Goal: Transaction & Acquisition: Book appointment/travel/reservation

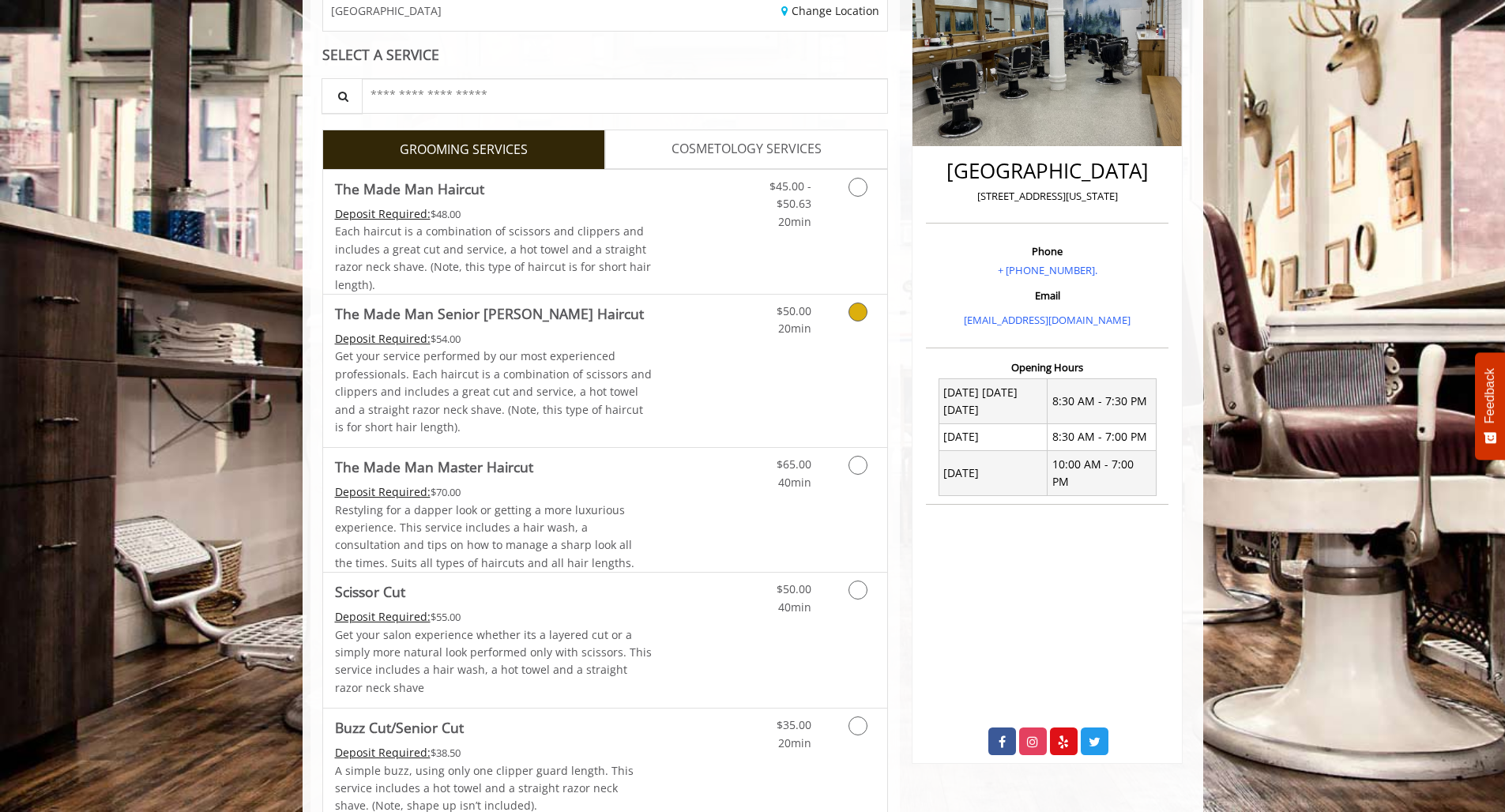
scroll to position [274, 0]
click at [856, 186] on icon "Grooming services" at bounding box center [858, 187] width 19 height 19
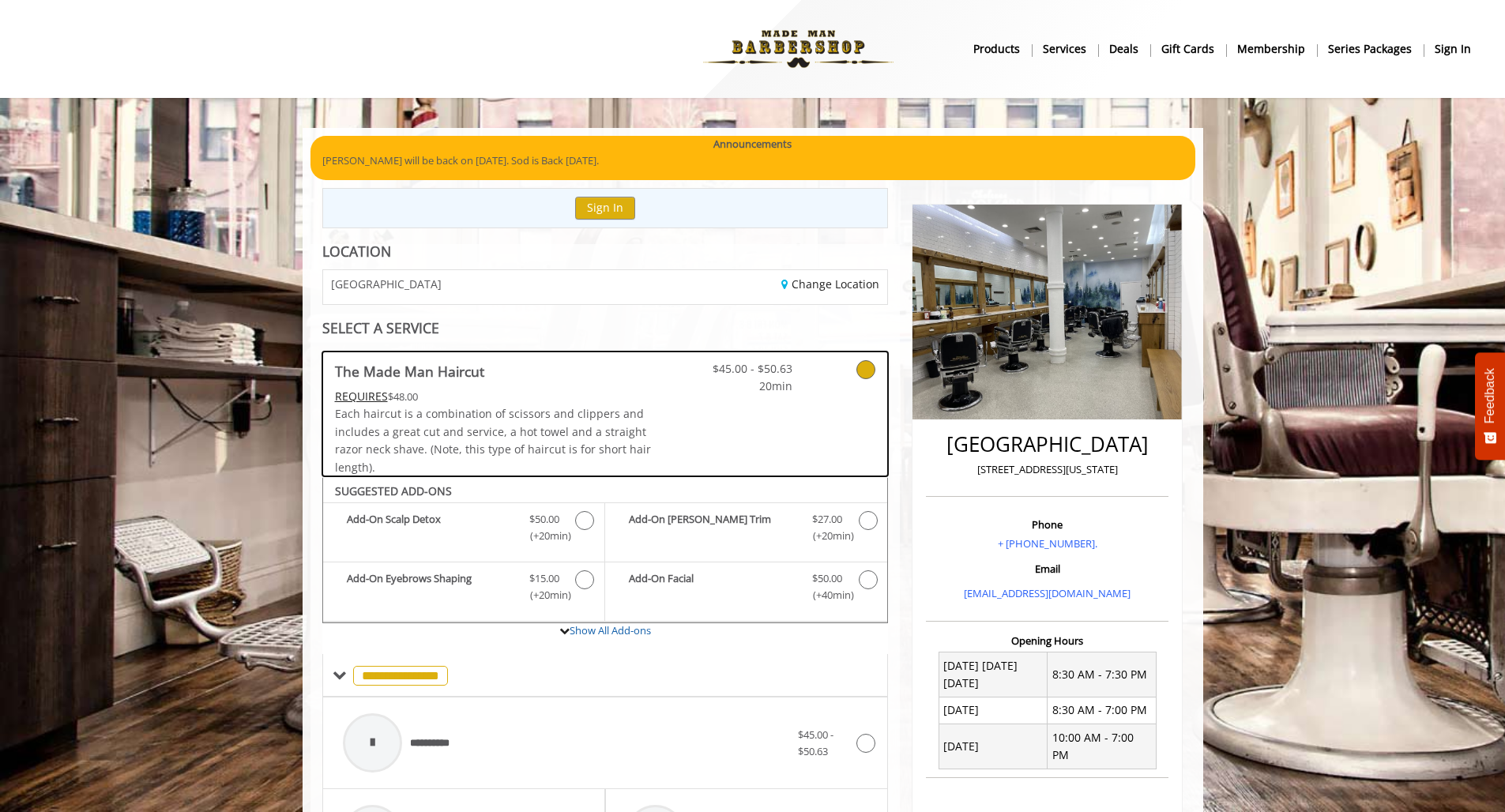
scroll to position [0, 0]
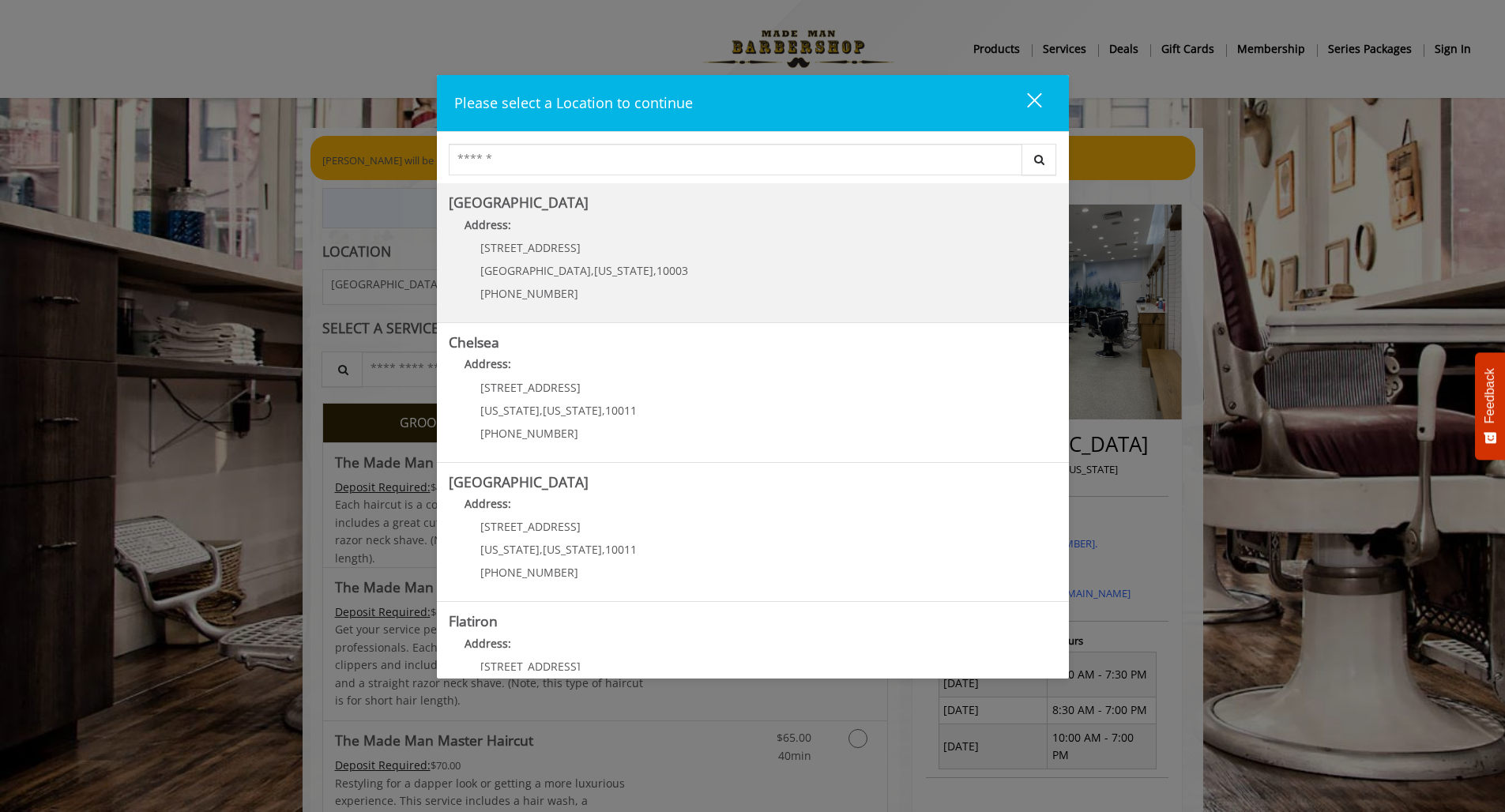
click at [521, 231] on Village "Address:" at bounding box center [752, 228] width 608 height 26
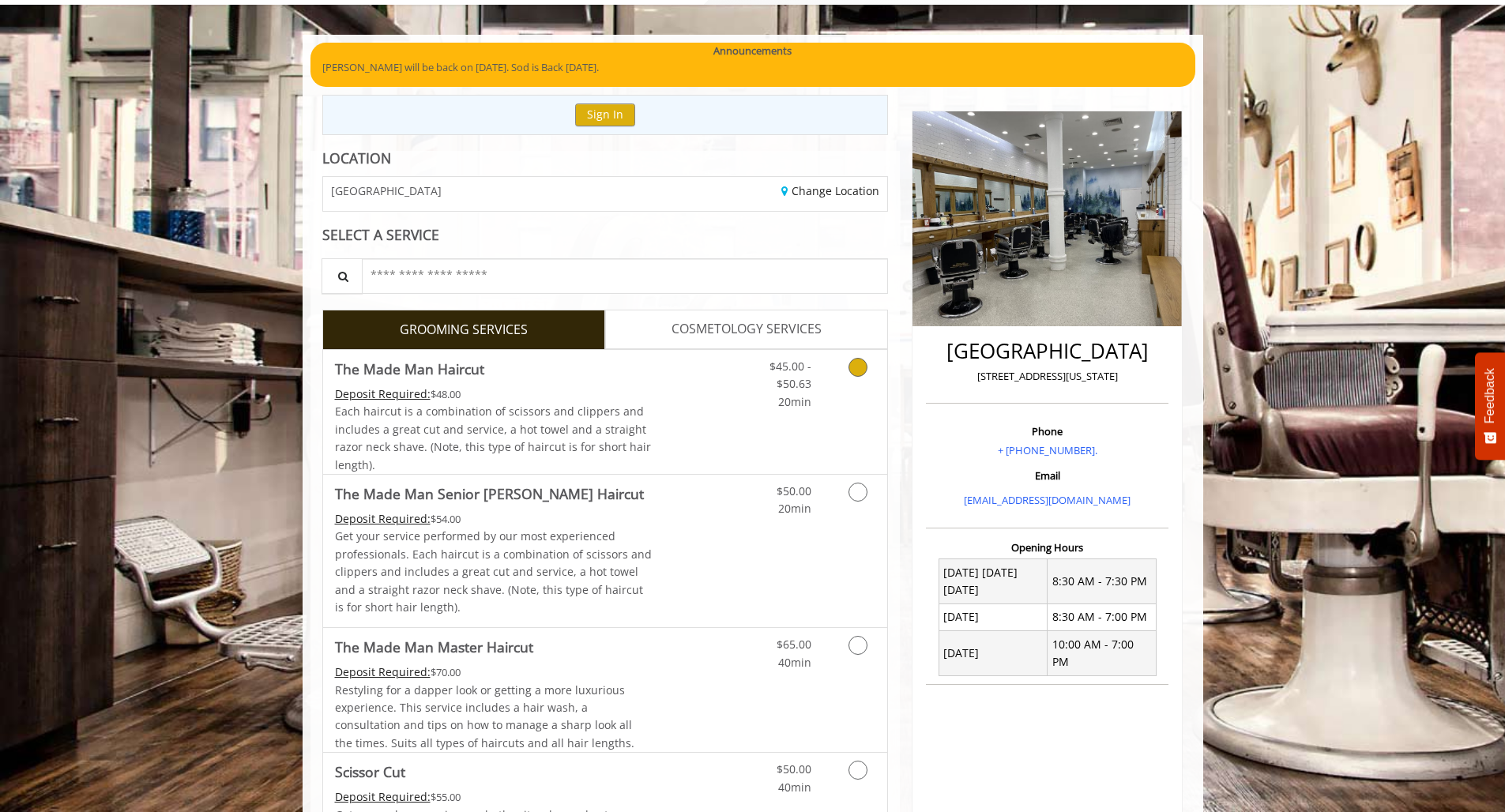
scroll to position [172, 0]
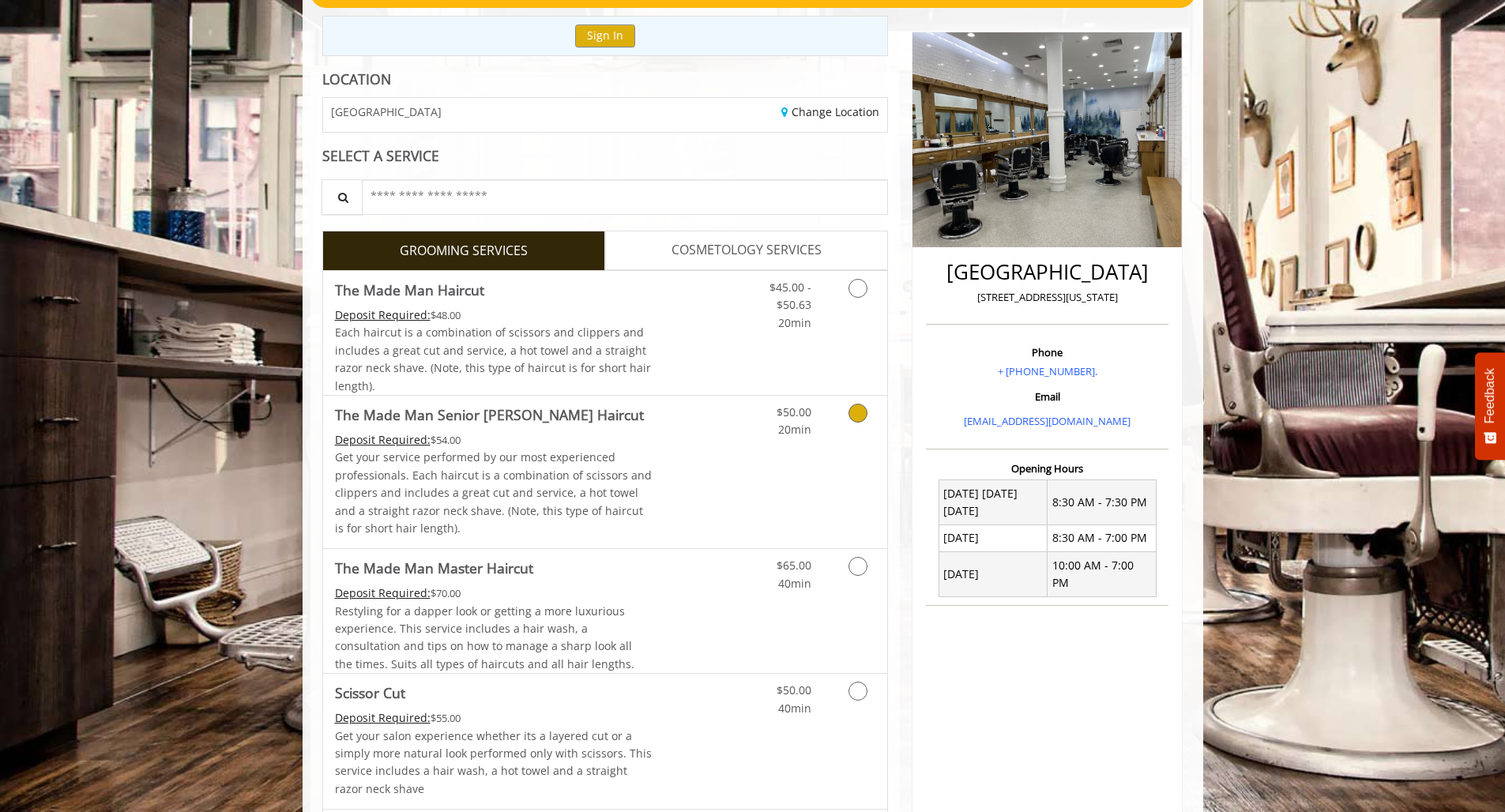
click at [861, 409] on icon "Grooming services" at bounding box center [858, 413] width 19 height 19
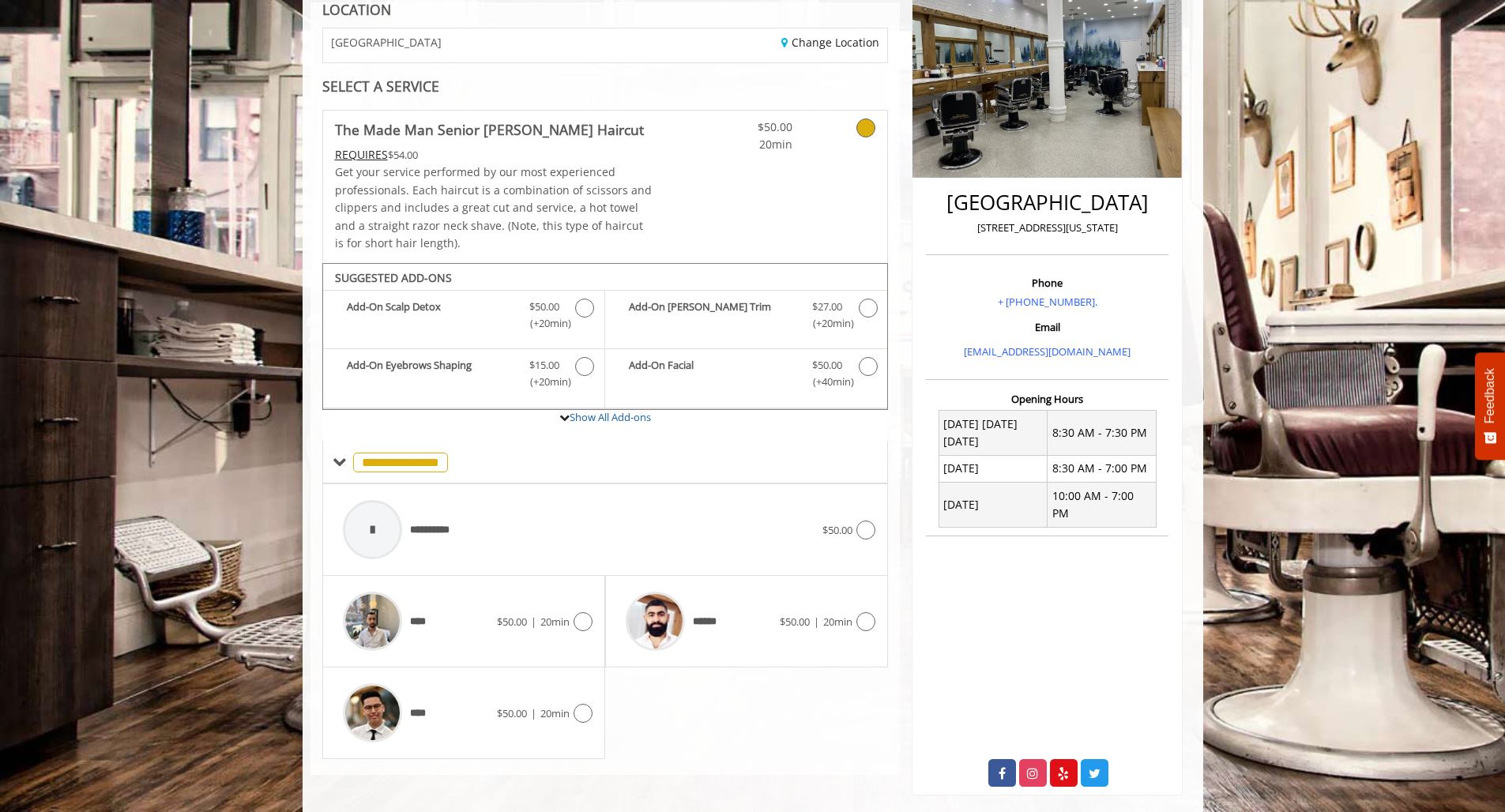
scroll to position [240, 0]
click at [657, 619] on img at bounding box center [655, 623] width 59 height 59
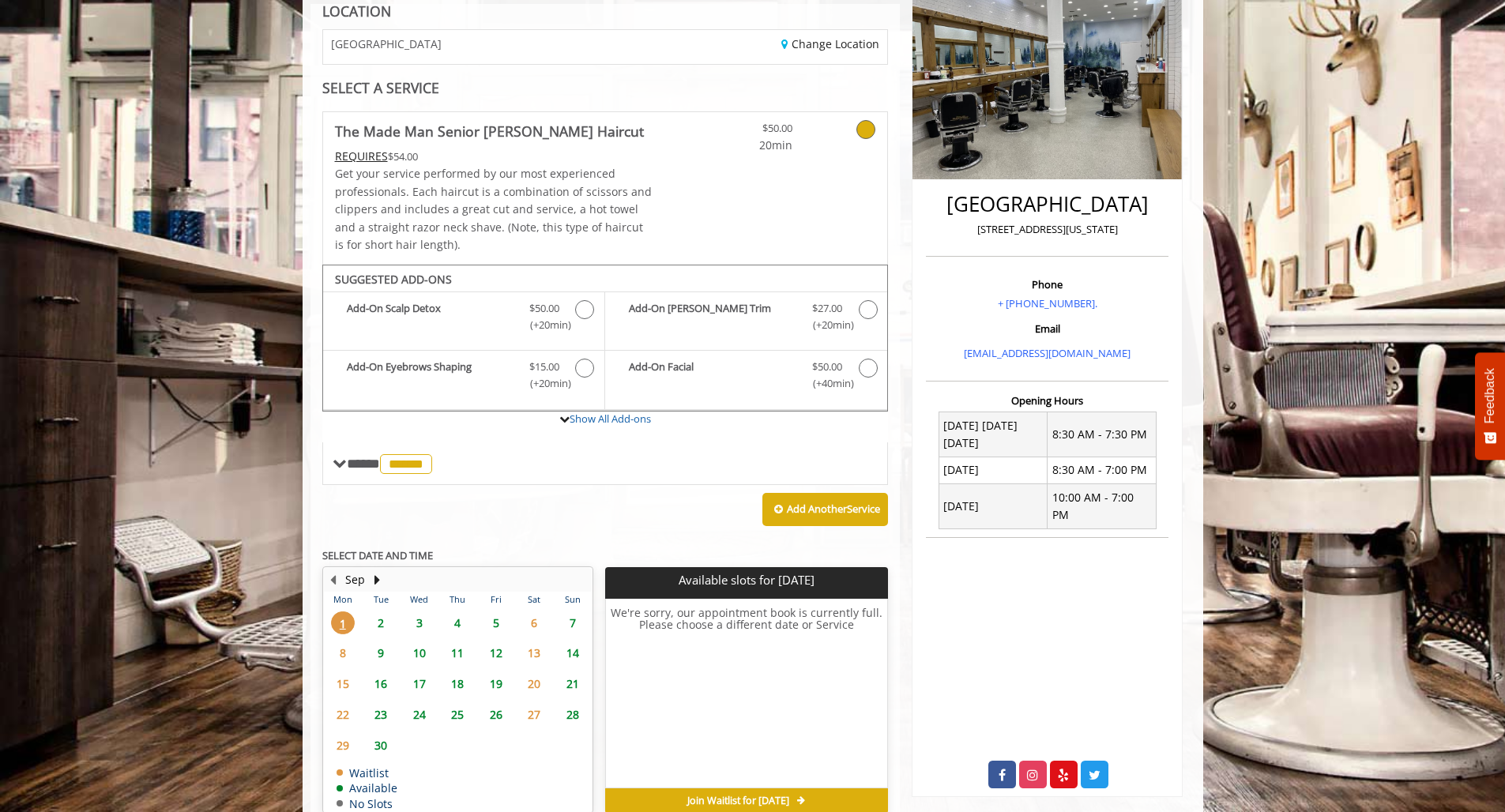
scroll to position [310, 0]
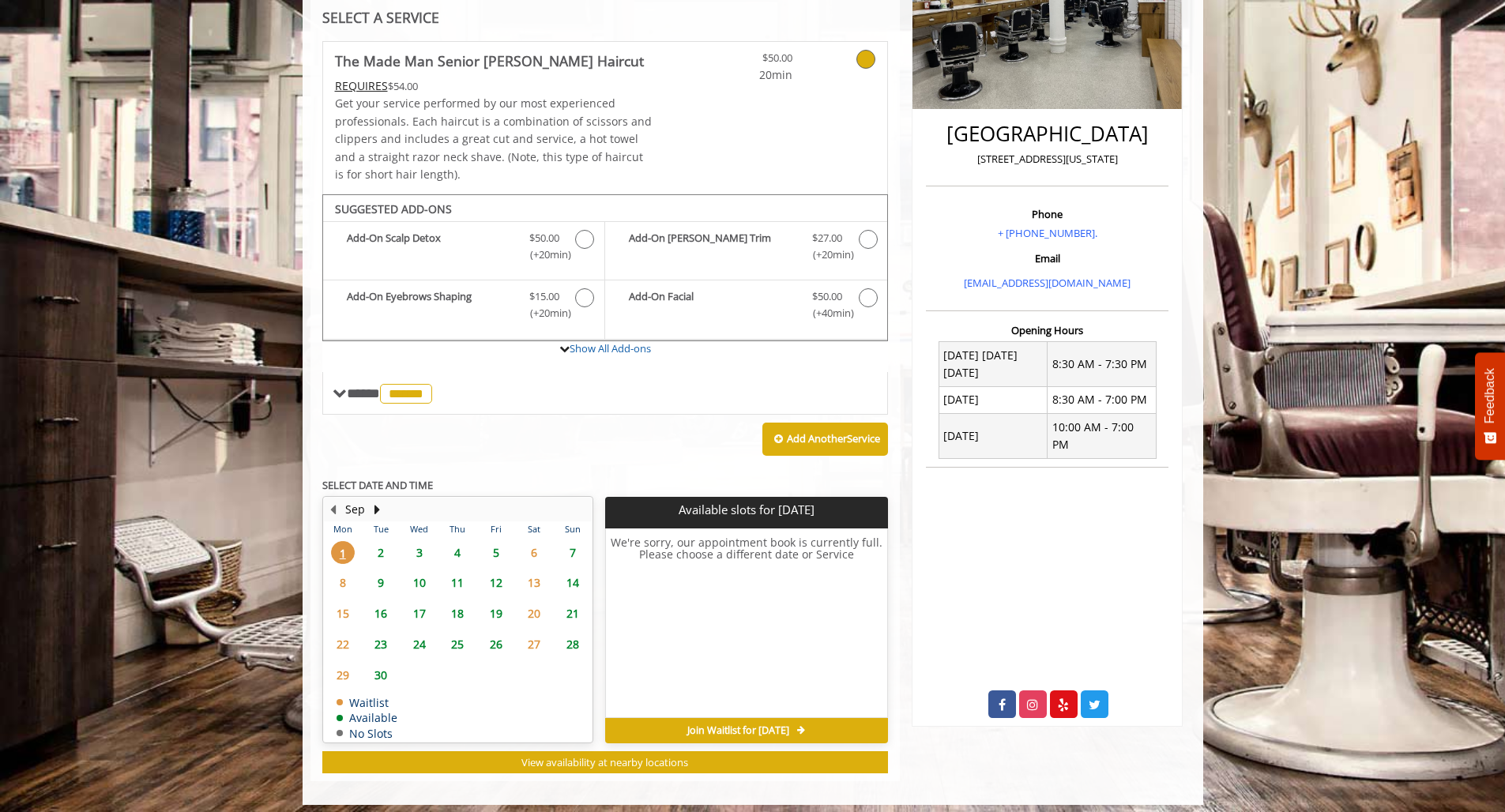
click at [420, 545] on span "3" at bounding box center [419, 552] width 24 height 23
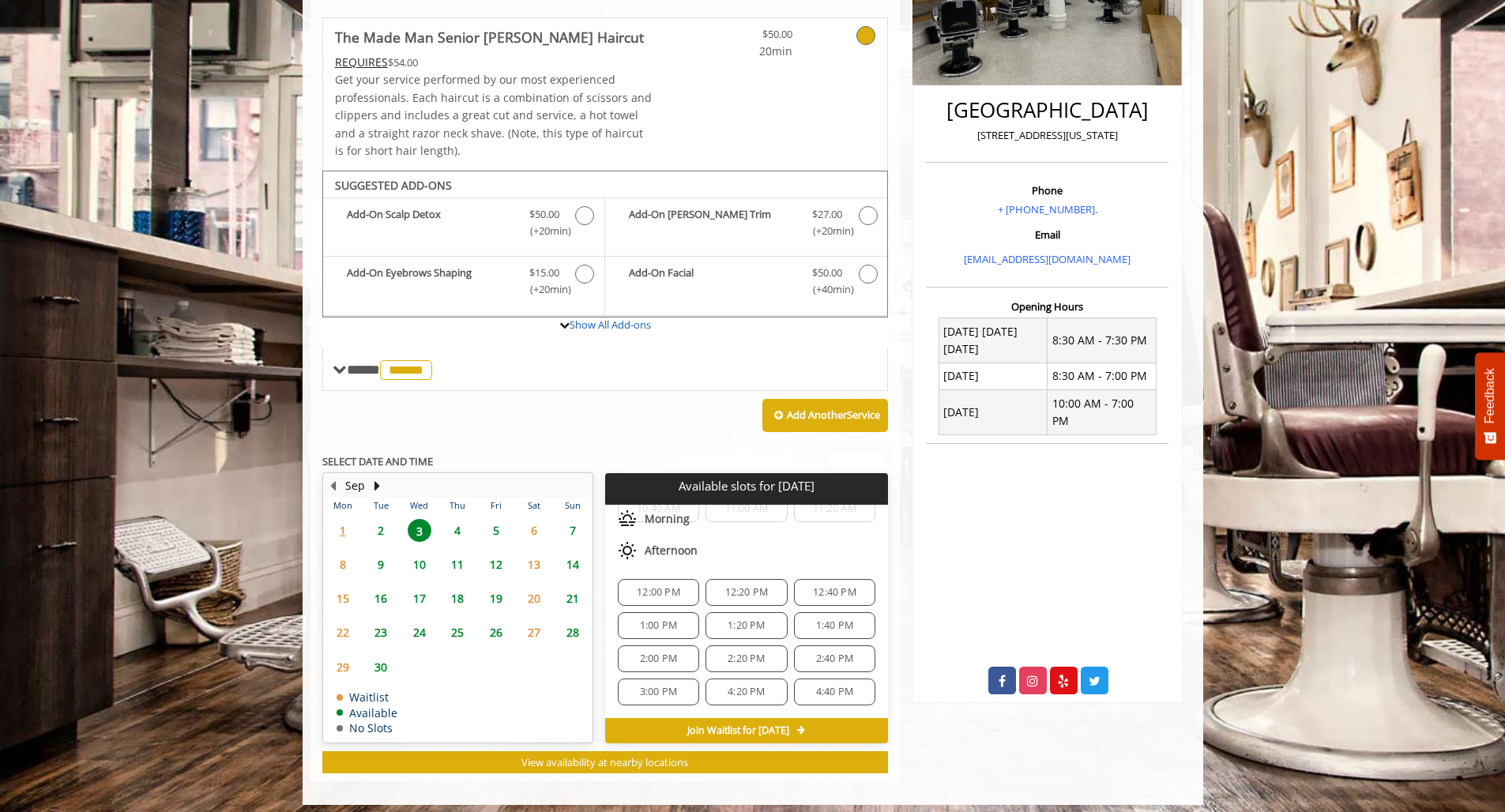
scroll to position [53, 0]
click at [828, 685] on span "4:40 PM" at bounding box center [834, 691] width 37 height 12
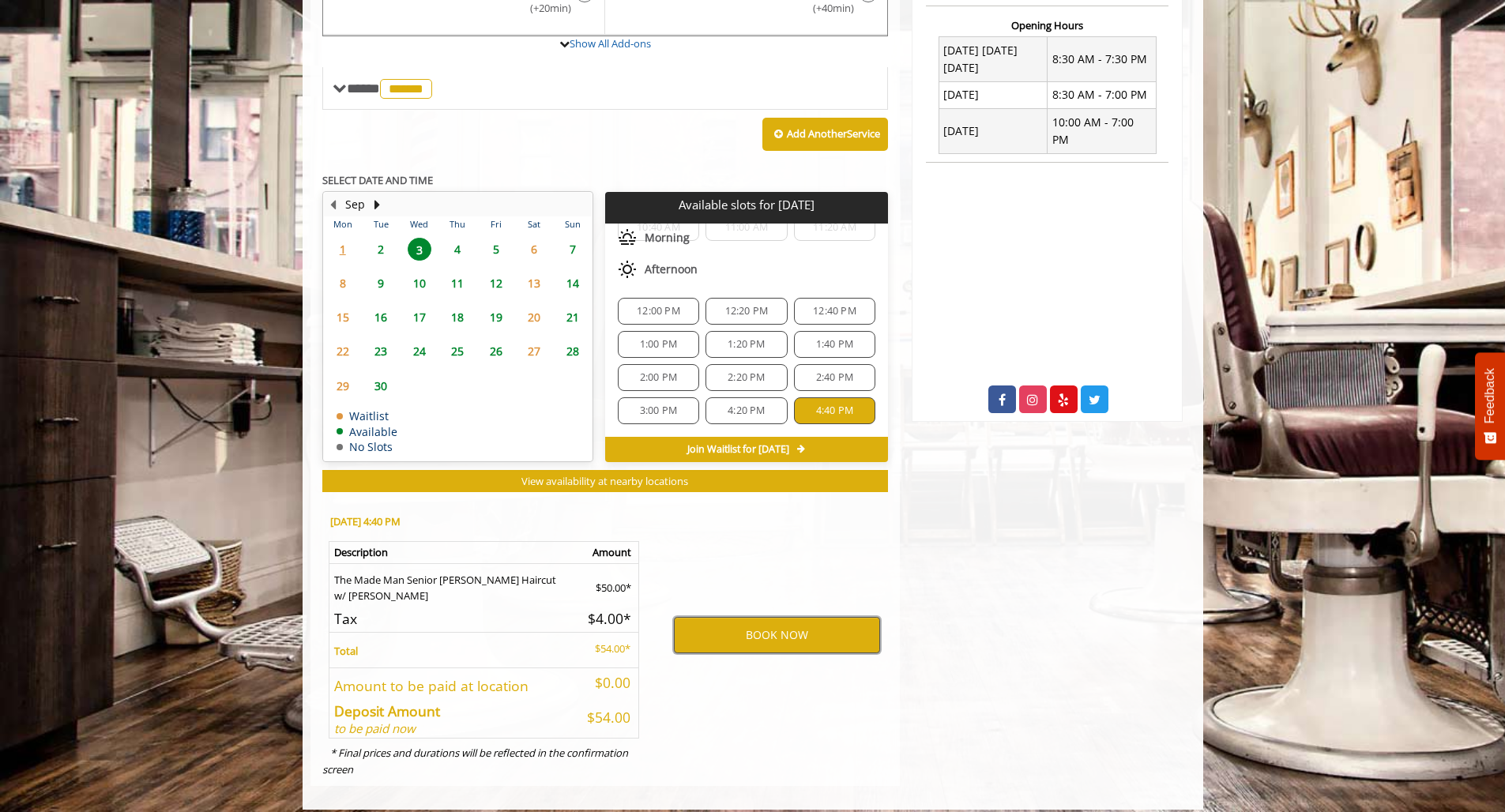
scroll to position [611, 1]
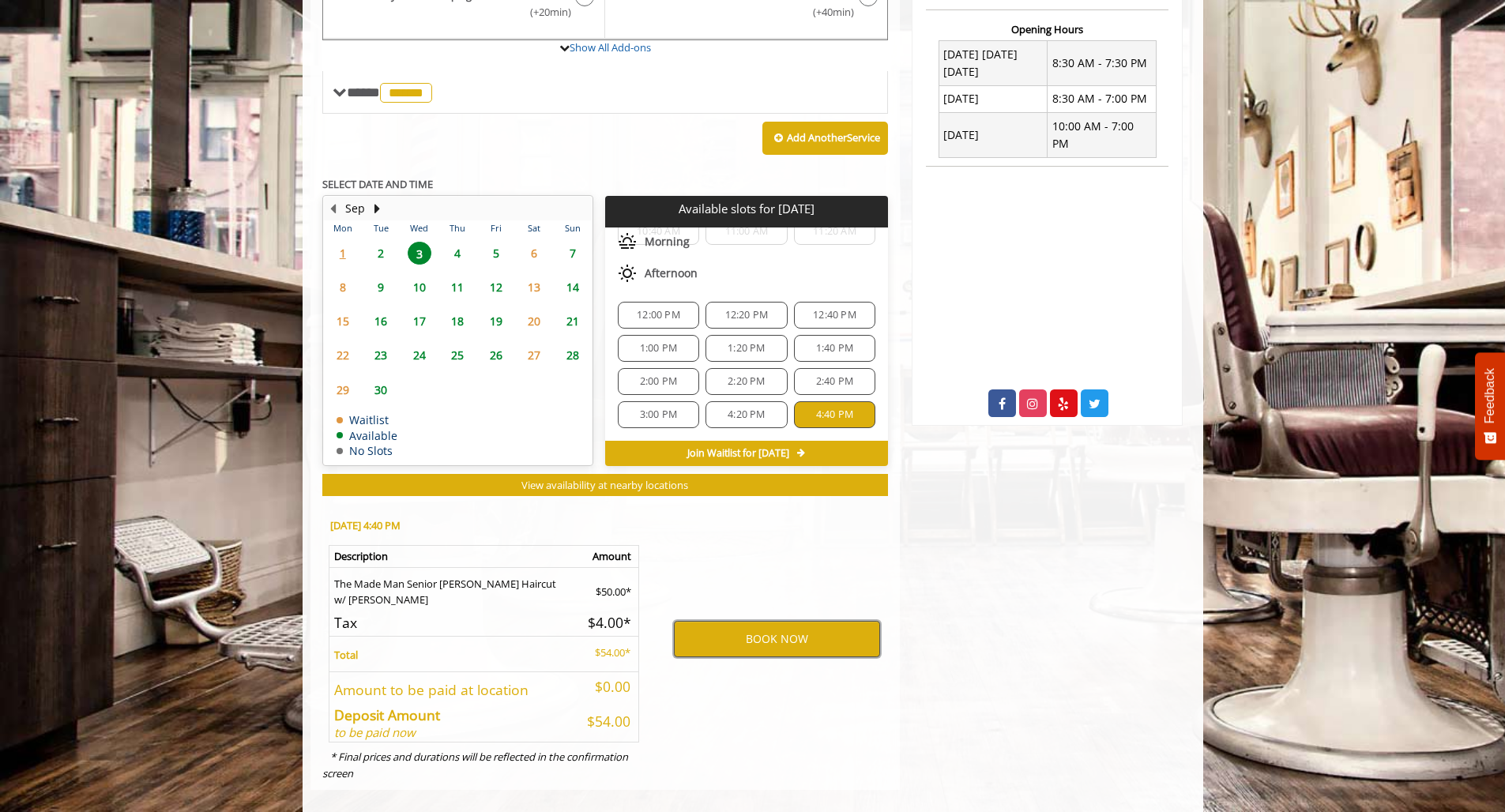
click at [774, 623] on button "BOOK NOW" at bounding box center [777, 639] width 207 height 36
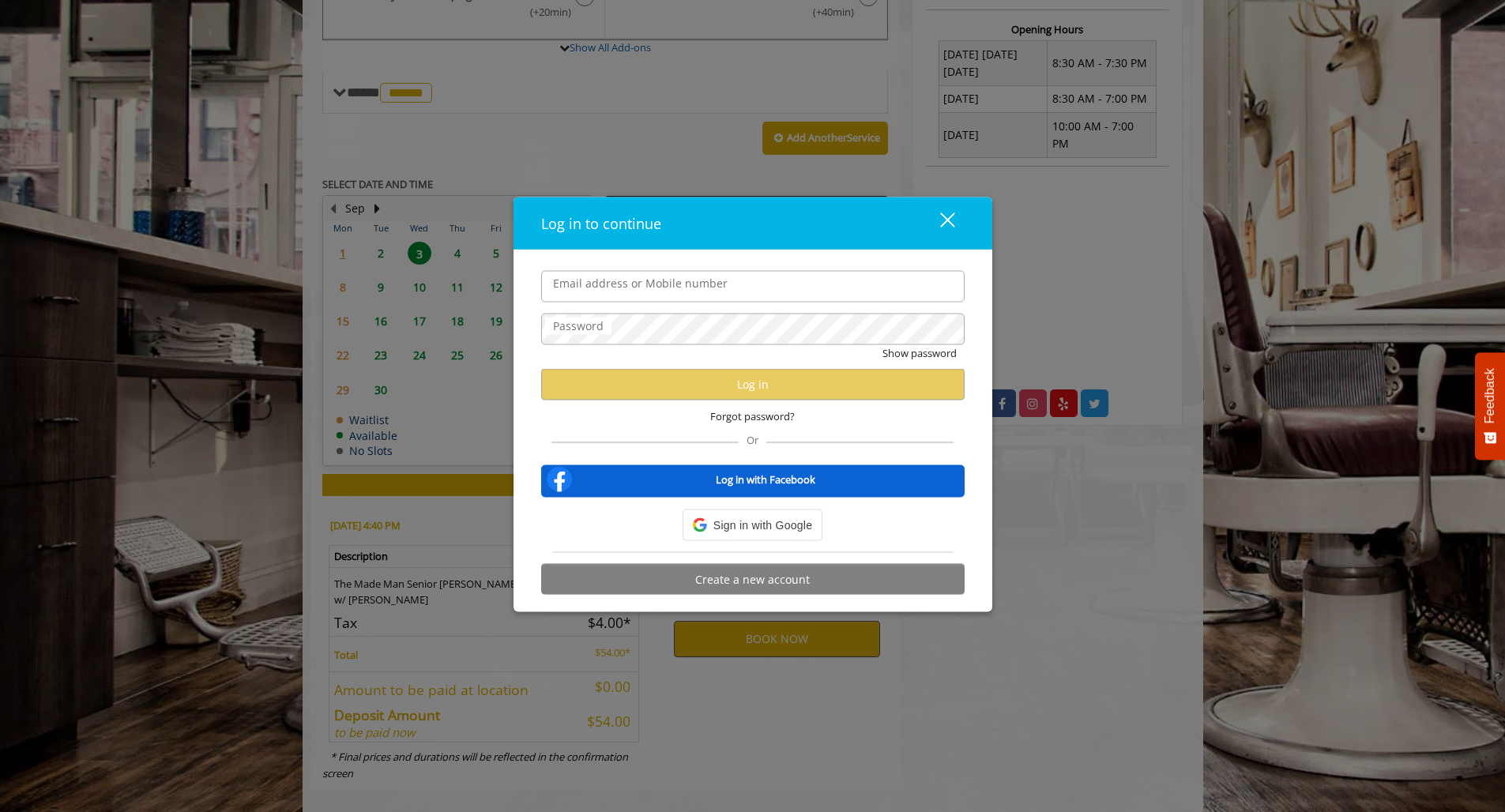
scroll to position [589, 0]
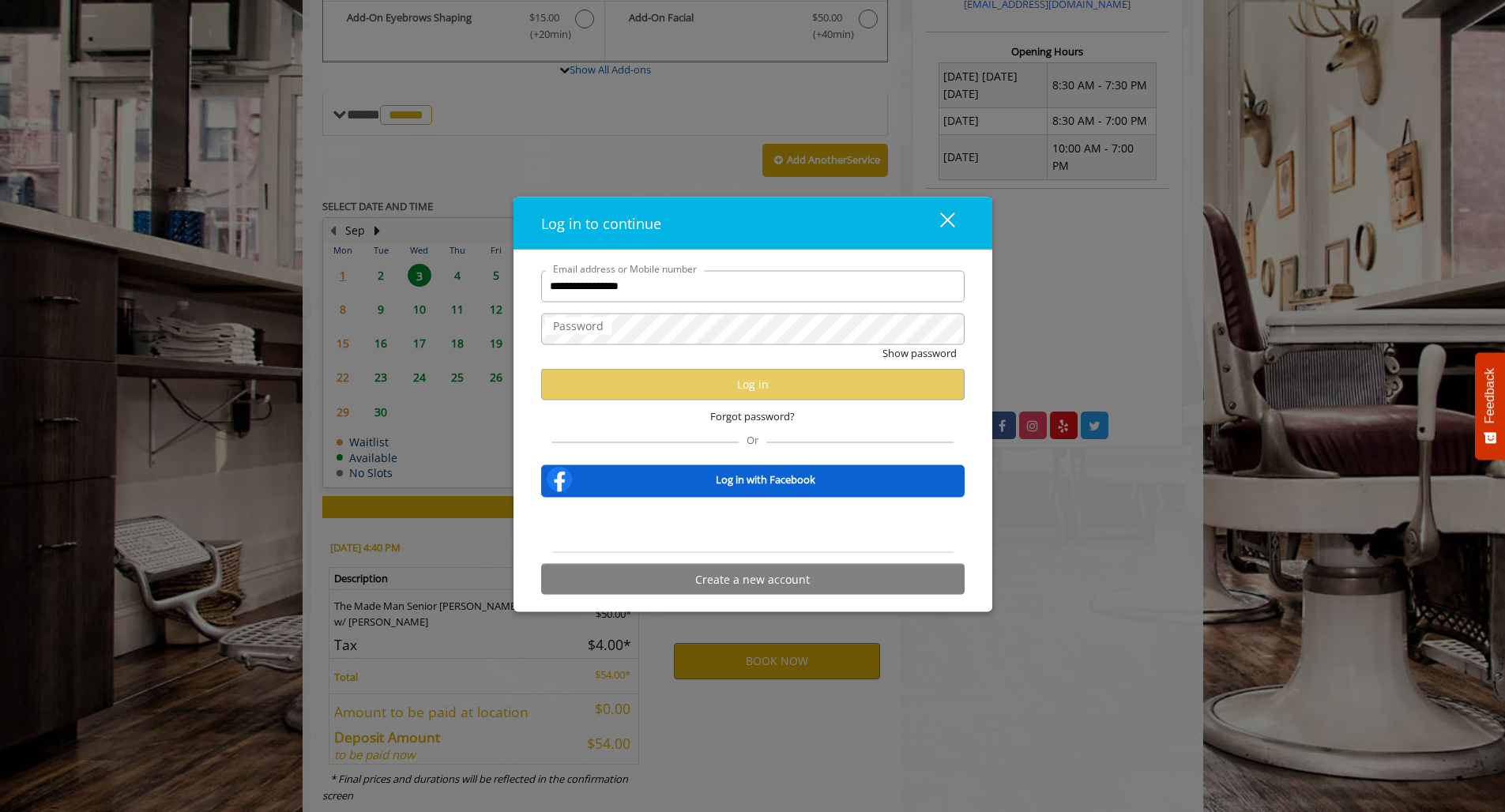
type input "**********"
click at [585, 332] on label "Password" at bounding box center [579, 326] width 67 height 17
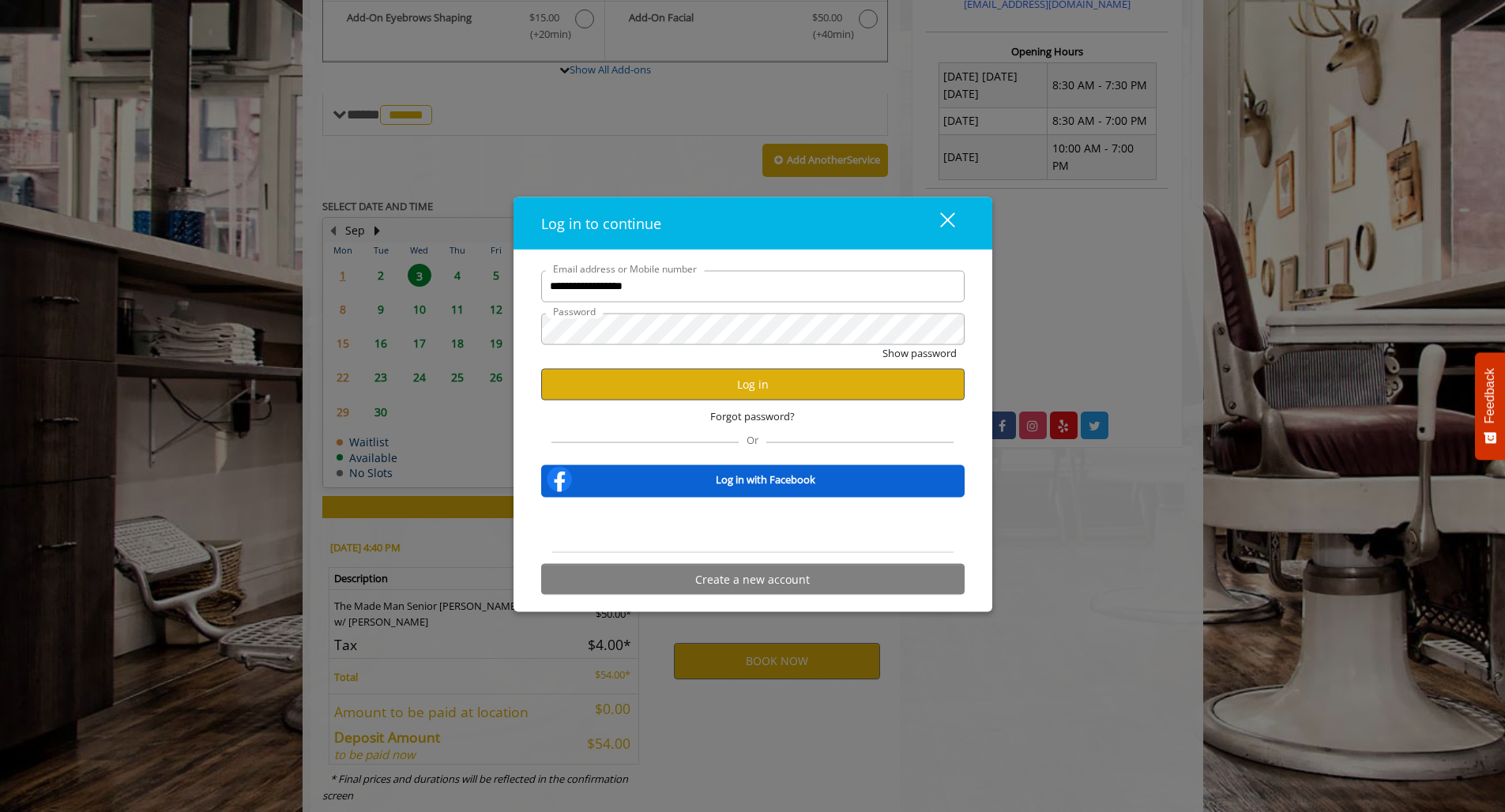
click at [652, 384] on button "Log in" at bounding box center [752, 385] width 424 height 30
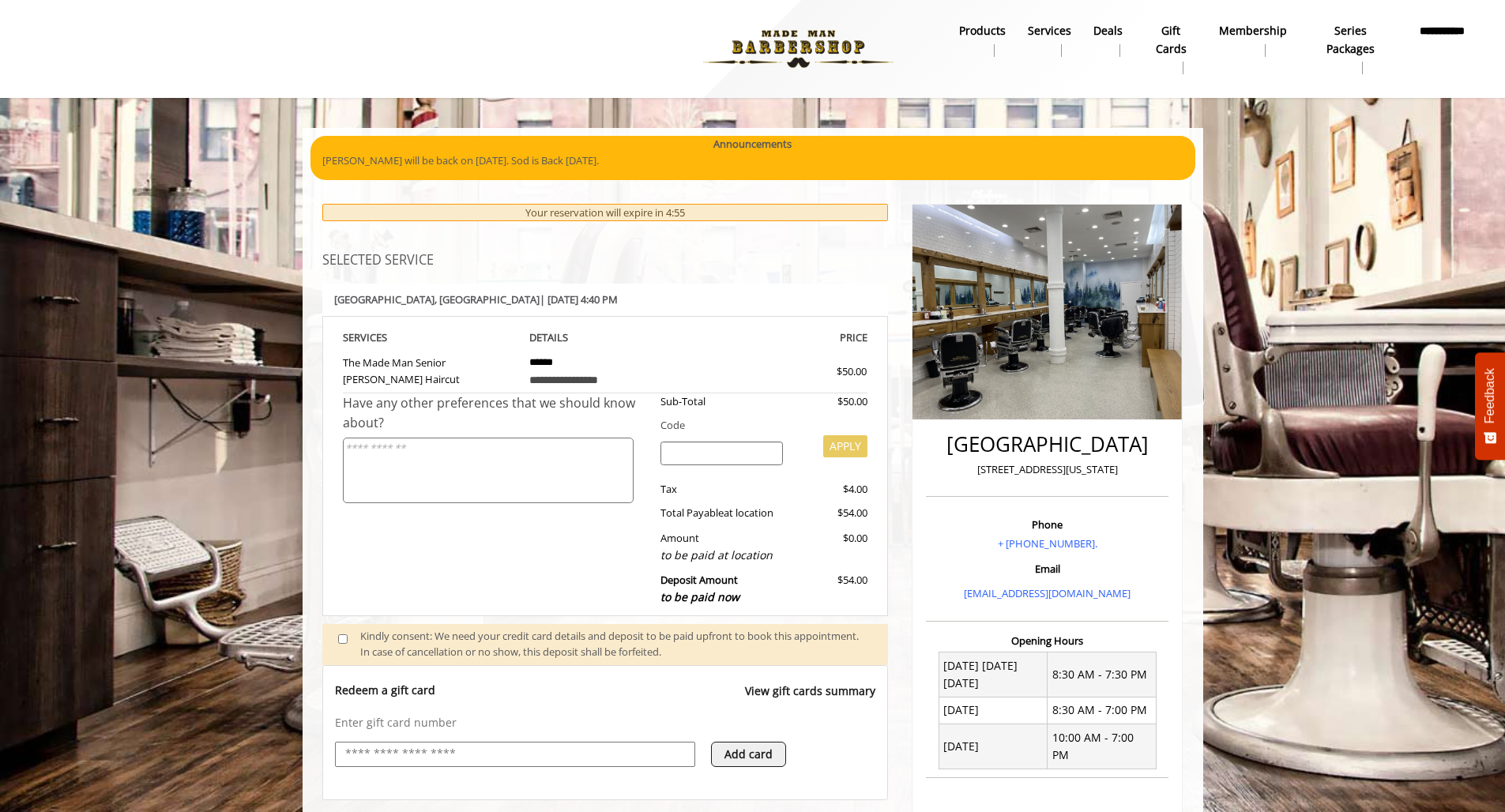
scroll to position [71, 0]
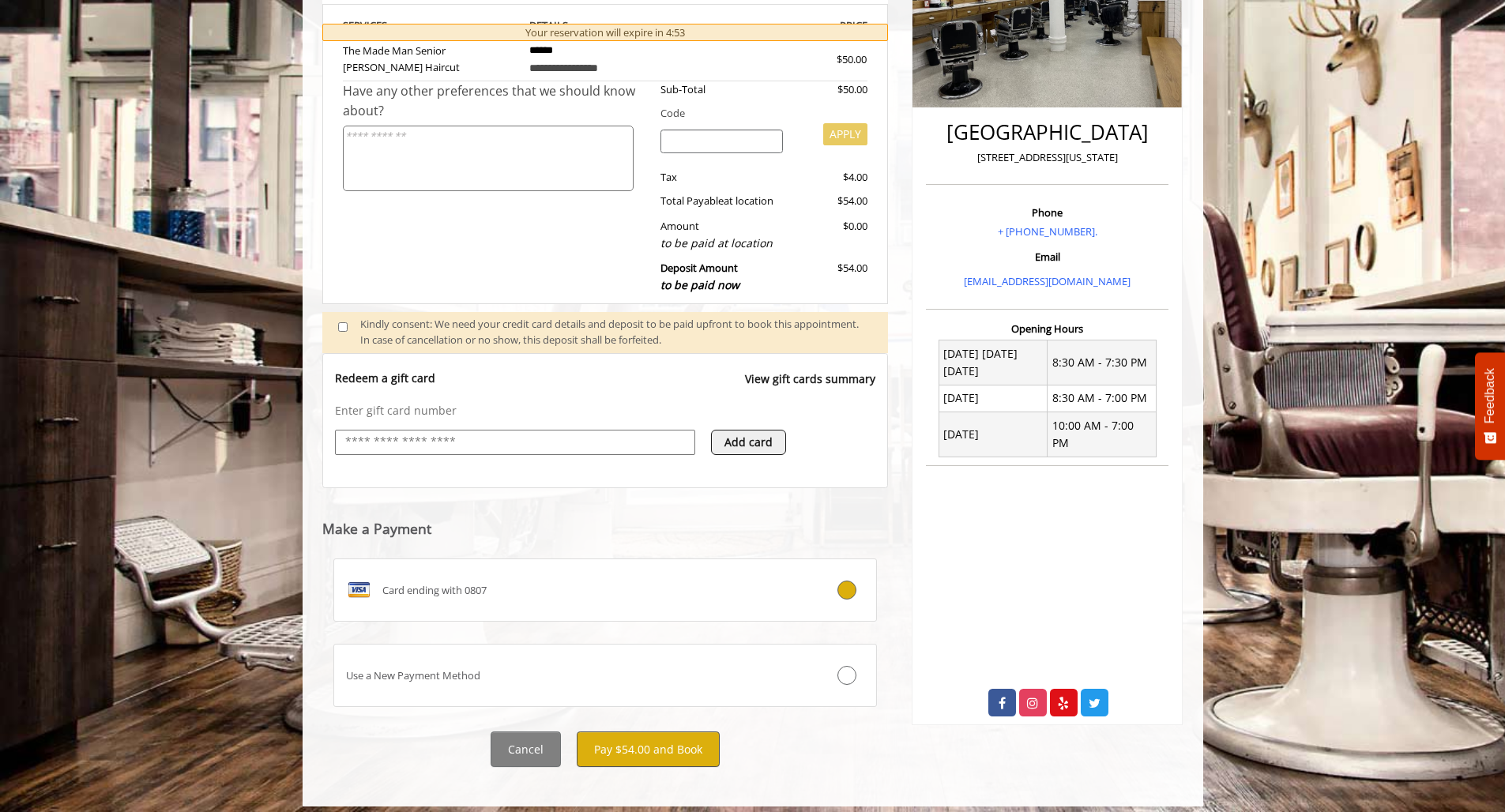
click at [649, 741] on button "Pay $54.00 and Book" at bounding box center [648, 748] width 143 height 35
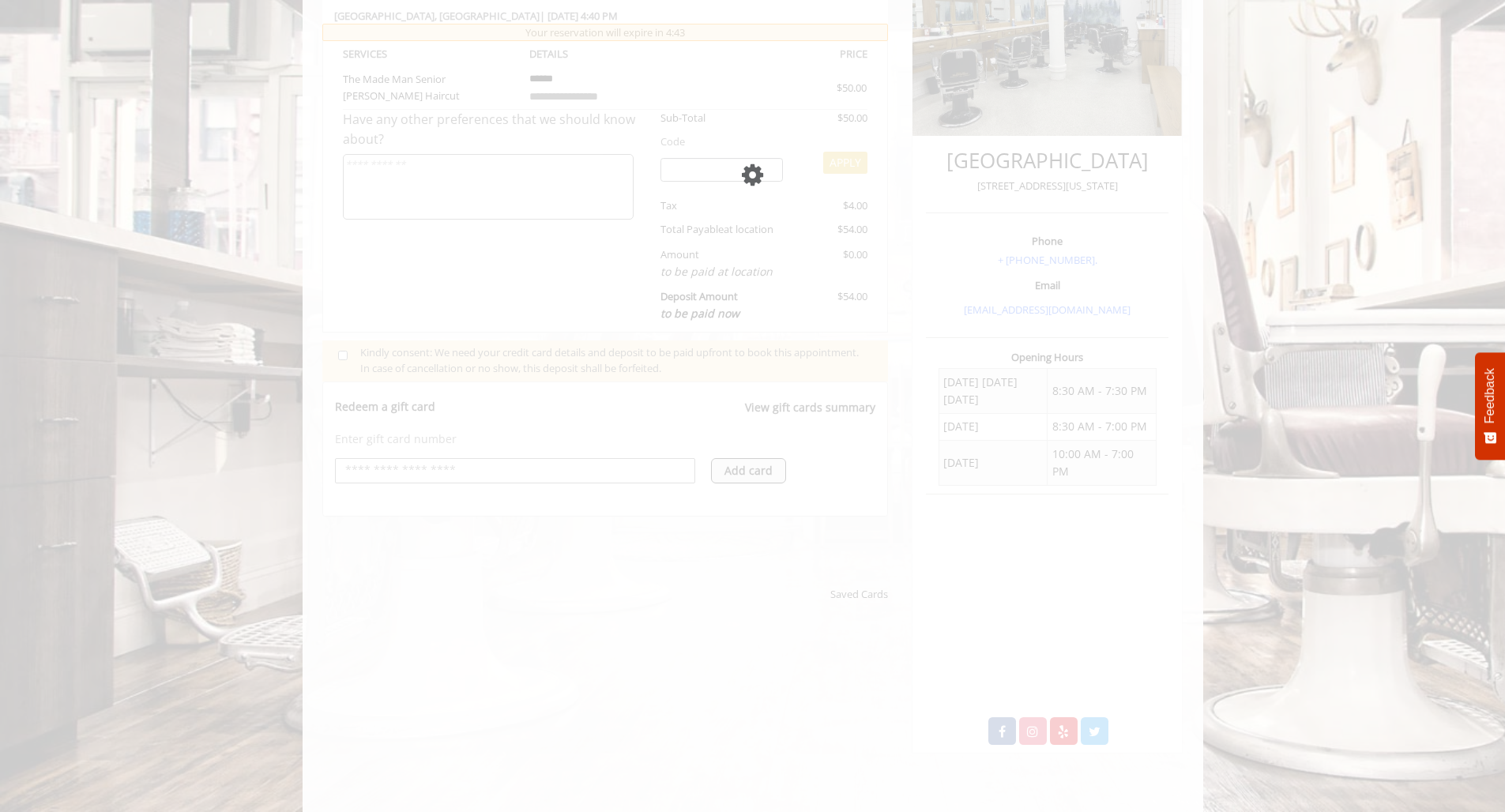
scroll to position [291, 0]
